Goal: Find specific page/section: Find specific page/section

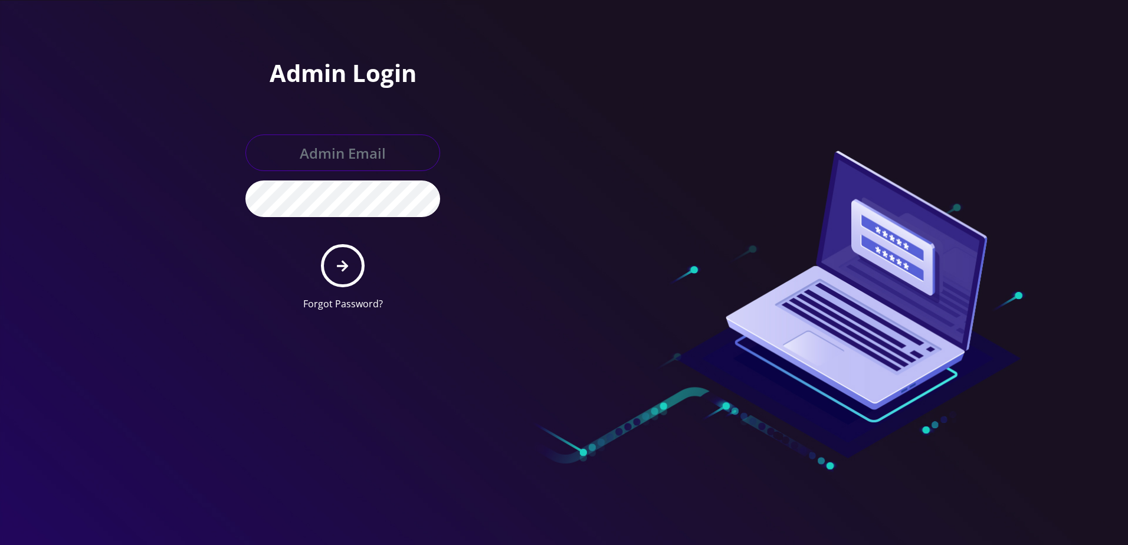
type input "larry@koshercell.org"
click at [346, 277] on button "submit" at bounding box center [342, 265] width 43 height 43
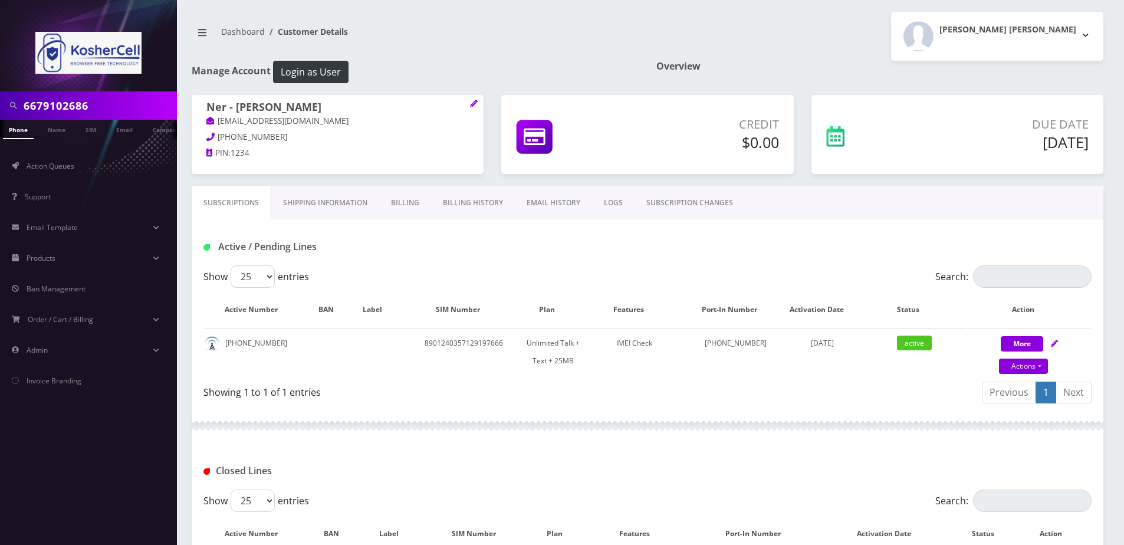
click at [120, 107] on input "6679102686" at bounding box center [99, 105] width 150 height 22
paste input ") 910-2688"
type input "6679102688"
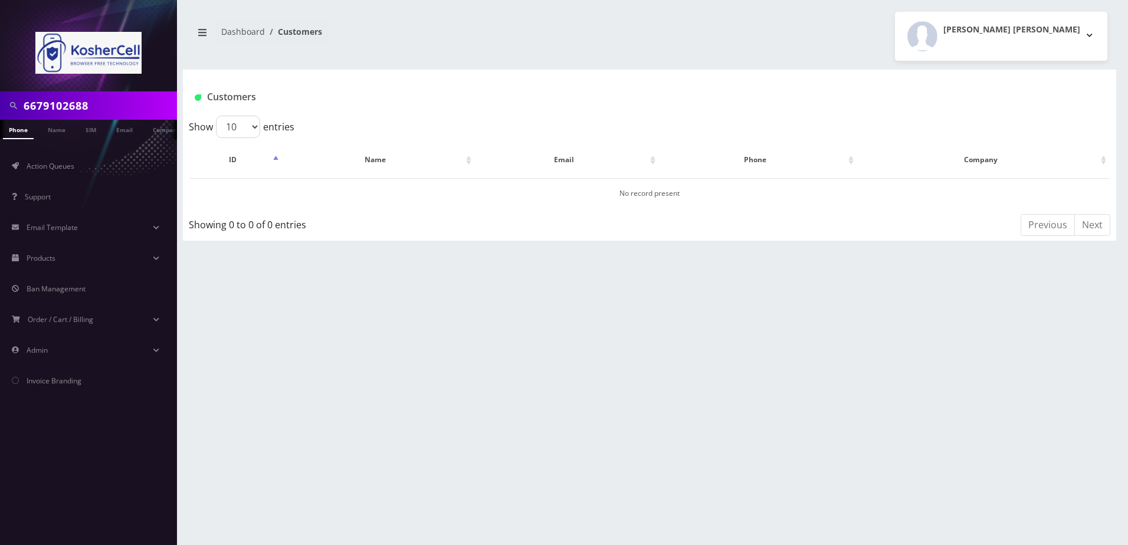
click at [28, 129] on link "Phone" at bounding box center [18, 129] width 31 height 19
click at [58, 126] on link "Name" at bounding box center [56, 129] width 29 height 19
click at [94, 109] on input "6679102688" at bounding box center [99, 105] width 150 height 22
type input "singer"
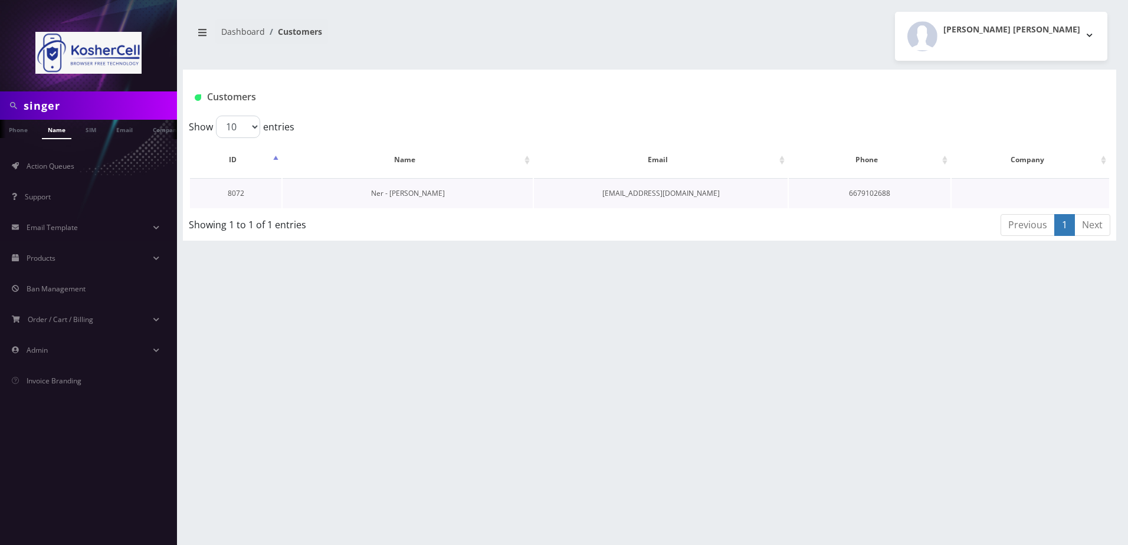
click at [391, 196] on link "Ner - [PERSON_NAME]" at bounding box center [408, 193] width 74 height 10
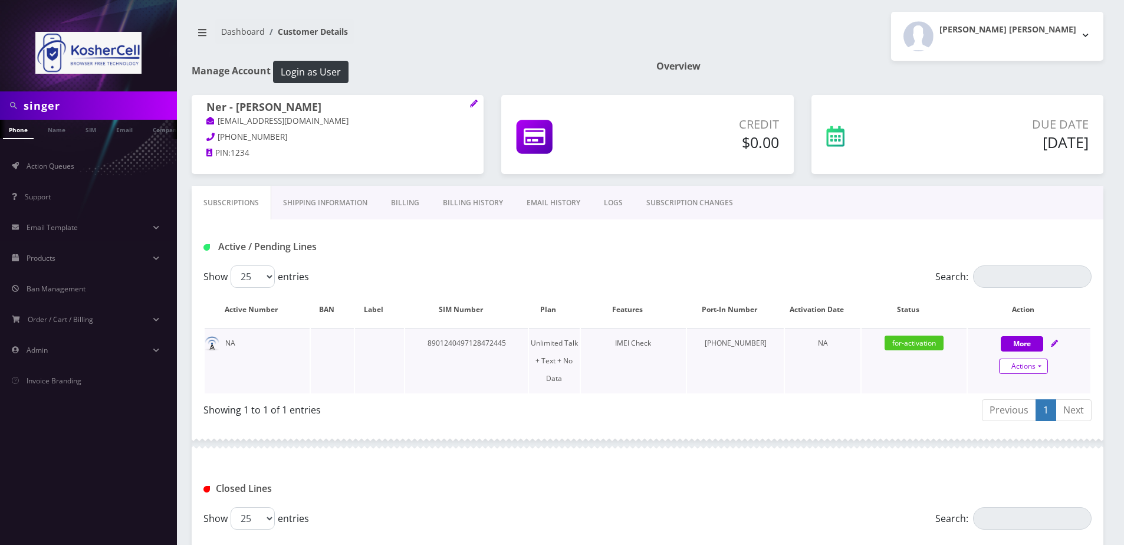
click at [1022, 363] on link "Actions" at bounding box center [1023, 366] width 49 height 15
select select "363"
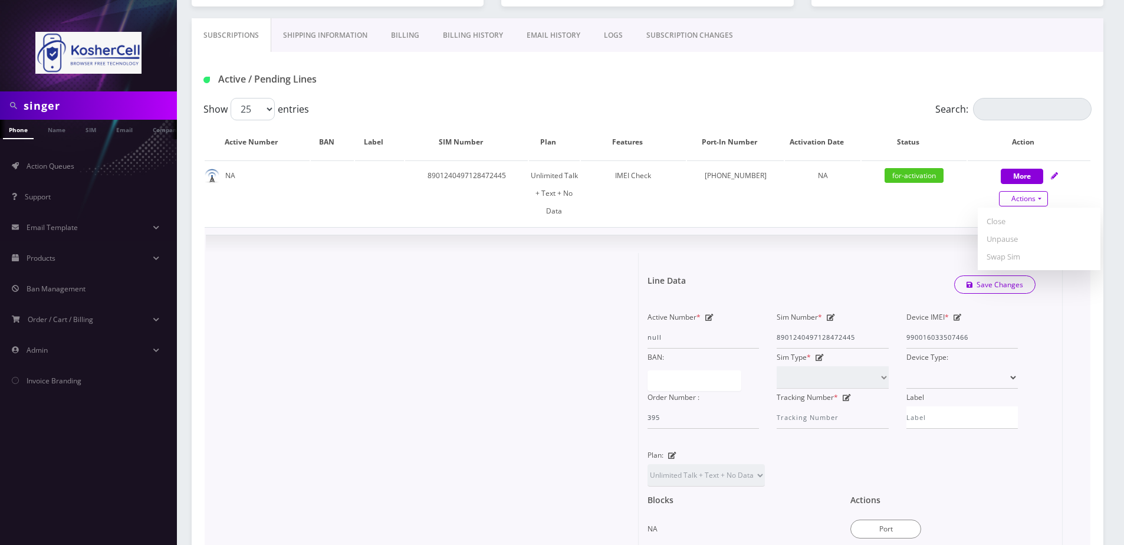
scroll to position [177, 0]
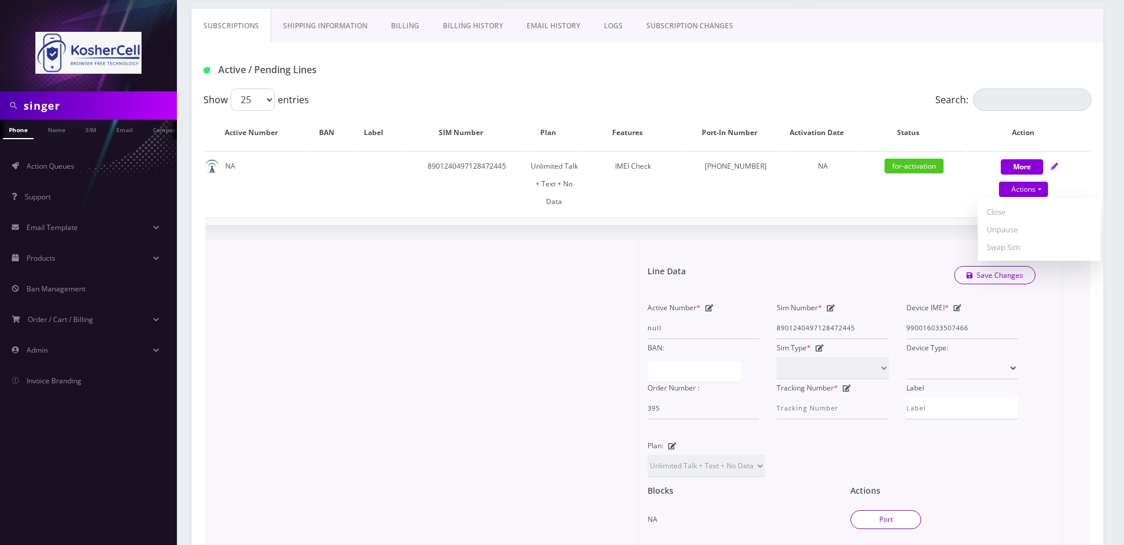
click at [908, 510] on button "Port" at bounding box center [885, 519] width 71 height 19
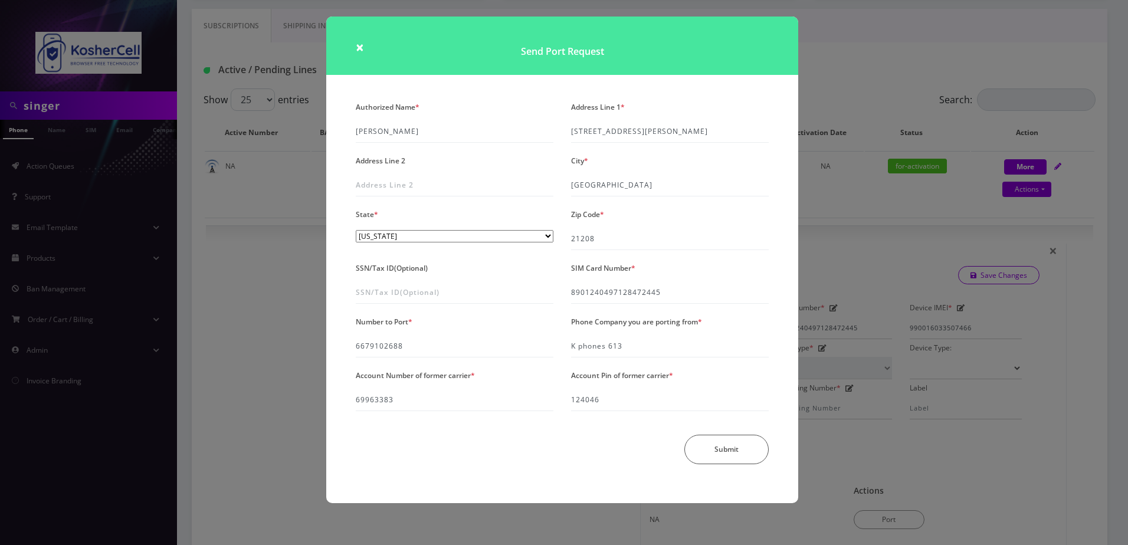
click at [274, 303] on div "× Send Port Request Authorized Name * Azriel Singer Address Line 1 * 400 Mount …" at bounding box center [564, 272] width 1128 height 545
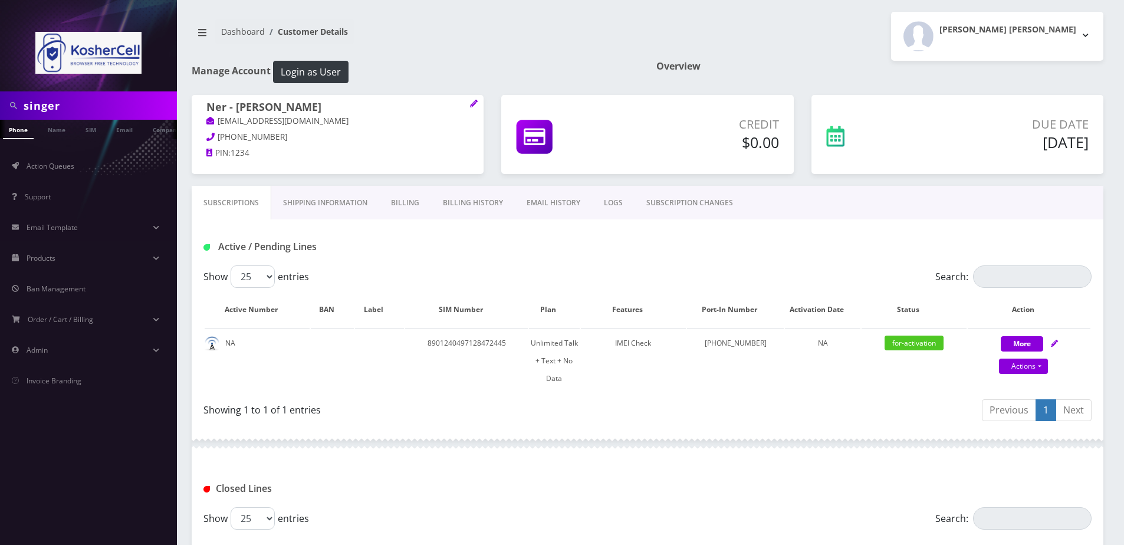
click at [86, 104] on input "singer" at bounding box center [99, 105] width 150 height 22
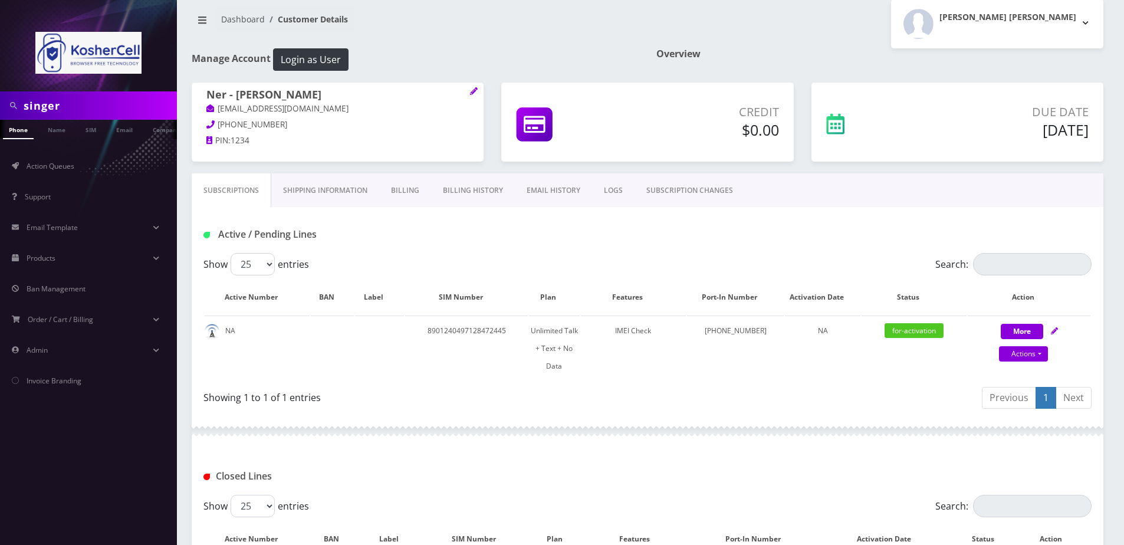
click at [86, 104] on input "singer" at bounding box center [99, 105] width 150 height 22
paste input "773-302-7877"
click at [71, 105] on input "773-302-7877" at bounding box center [99, 105] width 150 height 22
type input "7733027877"
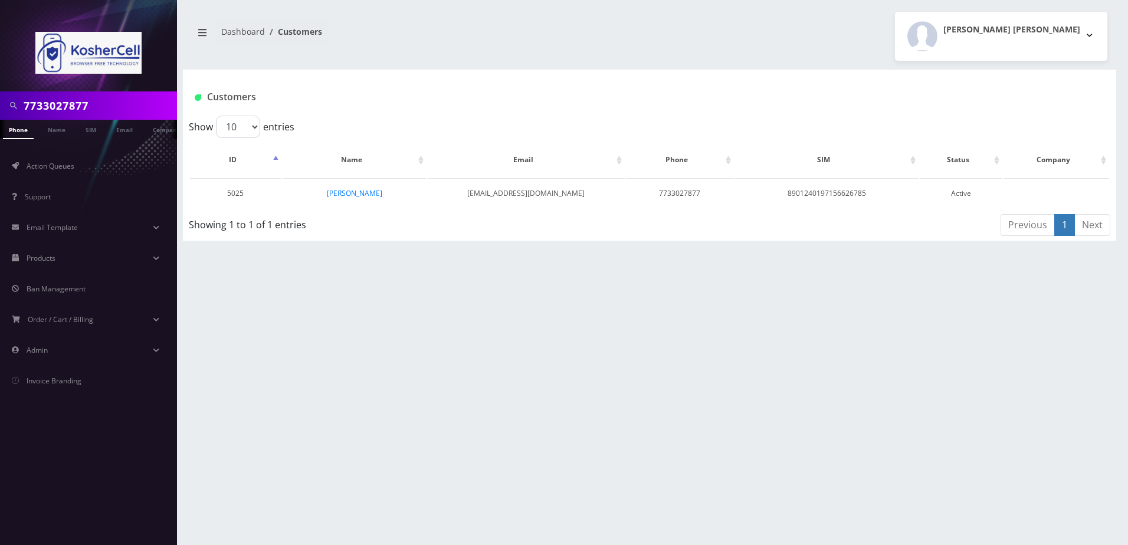
click at [331, 195] on link "[PERSON_NAME]" at bounding box center [354, 193] width 55 height 10
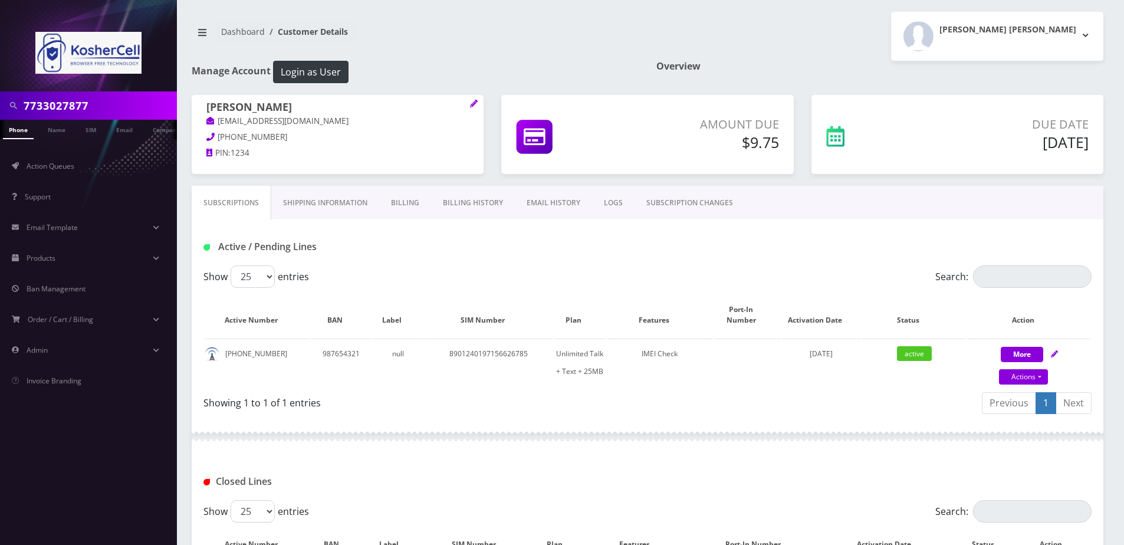
click at [84, 104] on input "7733027877" at bounding box center [99, 105] width 150 height 22
drag, startPoint x: 672, startPoint y: 41, endPoint x: 501, endPoint y: 6, distance: 174.1
click at [672, 41] on div "[PERSON_NAME] [PERSON_NAME] Logout" at bounding box center [880, 36] width 465 height 49
